Goal: Task Accomplishment & Management: Manage account settings

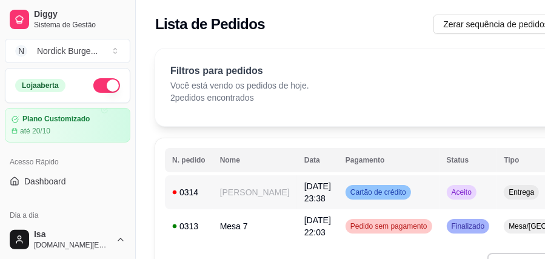
click at [304, 196] on span "[DATE] 23:38" at bounding box center [317, 192] width 27 height 22
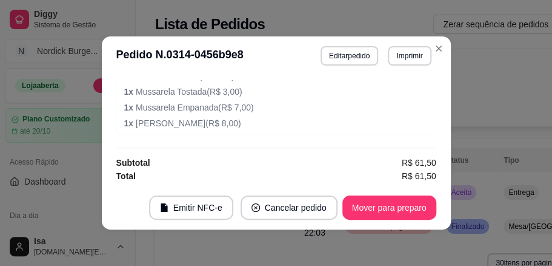
scroll to position [2, 0]
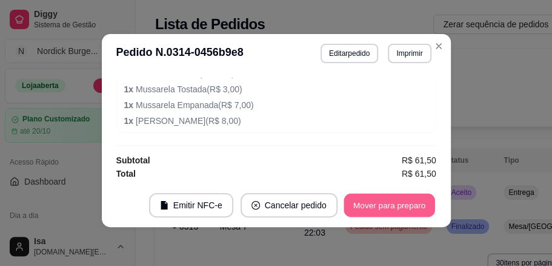
click at [363, 204] on button "Mover para preparo" at bounding box center [389, 205] width 91 height 24
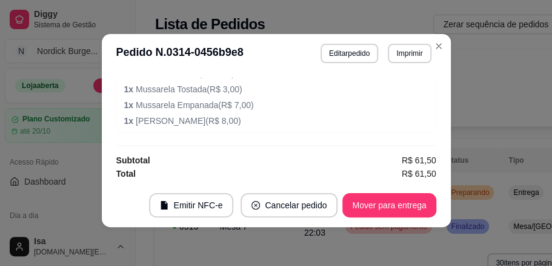
scroll to position [330, 0]
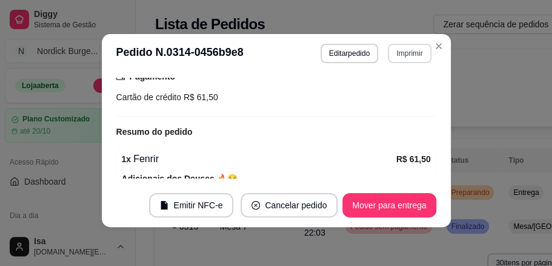
click at [396, 56] on button "Imprimir" at bounding box center [409, 53] width 43 height 19
click at [407, 53] on button "Imprimir" at bounding box center [410, 53] width 42 height 19
click at [412, 44] on button "Imprimir" at bounding box center [409, 53] width 43 height 19
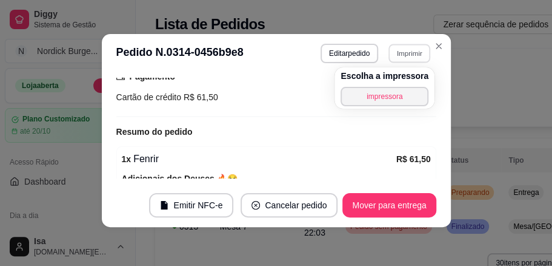
click at [397, 91] on button "impressora" at bounding box center [385, 96] width 88 height 19
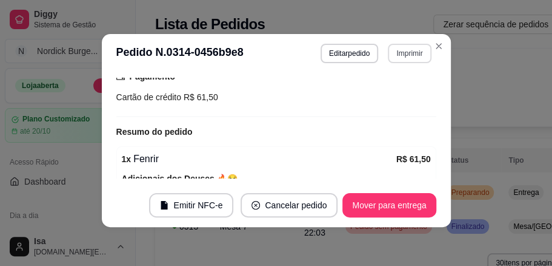
click at [395, 53] on button "Imprimir" at bounding box center [409, 53] width 43 height 19
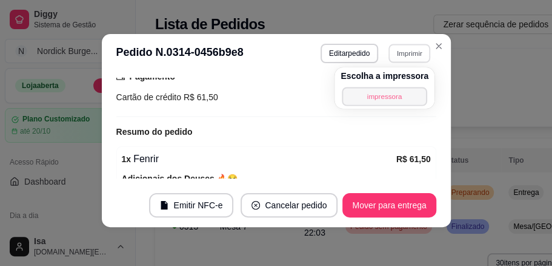
click at [386, 93] on button "impressora" at bounding box center [384, 96] width 85 height 19
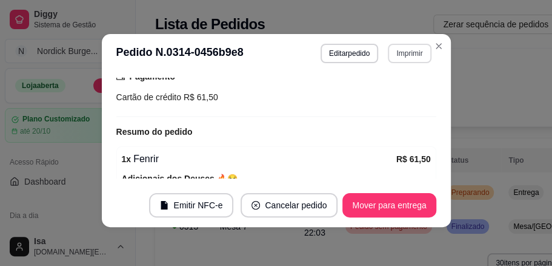
click at [399, 59] on button "Imprimir" at bounding box center [409, 53] width 43 height 19
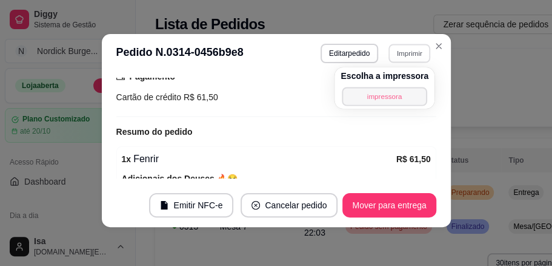
click at [390, 99] on button "impressora" at bounding box center [384, 96] width 85 height 19
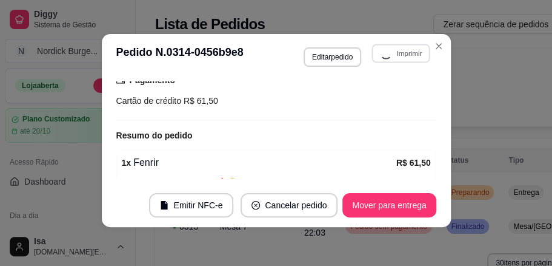
click at [400, 42] on header "**********" at bounding box center [276, 55] width 349 height 42
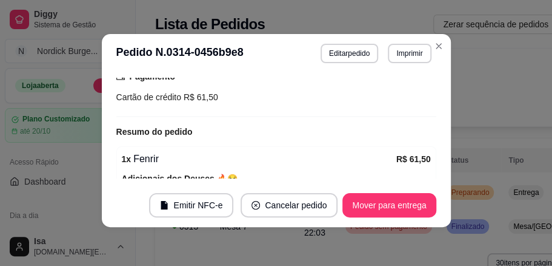
click at [413, 35] on header "**********" at bounding box center [276, 53] width 349 height 39
click at [406, 61] on button "Imprimir" at bounding box center [410, 53] width 42 height 19
click at [387, 109] on div "Pagamento Cartão de crédito R$ 61,50" at bounding box center [276, 89] width 320 height 56
click at [403, 53] on button "Imprimir" at bounding box center [409, 53] width 43 height 19
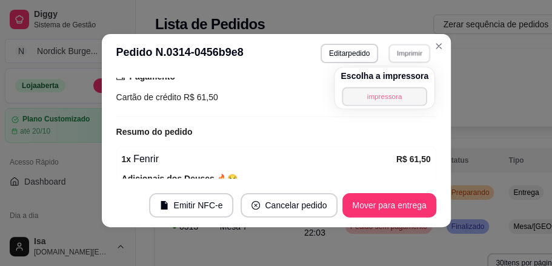
click at [387, 105] on button "impressora" at bounding box center [384, 96] width 85 height 19
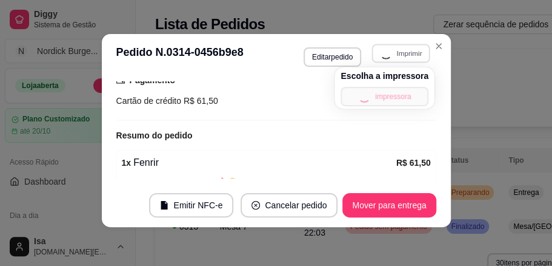
click at [386, 101] on div "Escolha a impressora impressora" at bounding box center [385, 87] width 100 height 41
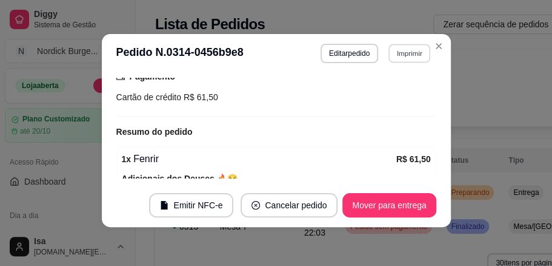
click at [398, 57] on button "Imprimir" at bounding box center [410, 53] width 42 height 19
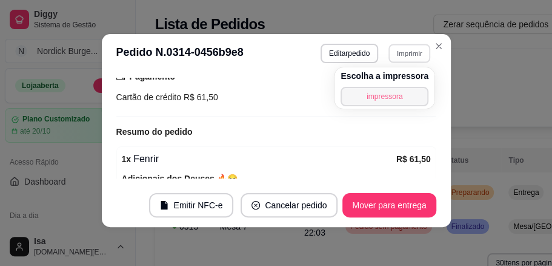
click at [391, 92] on button "impressora" at bounding box center [385, 96] width 88 height 19
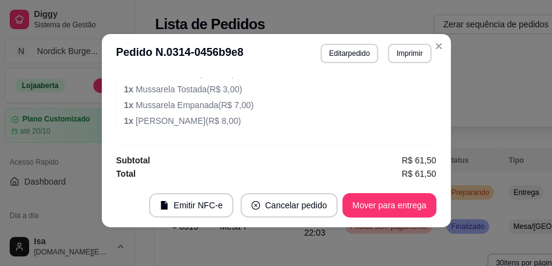
scroll to position [410, 0]
